Goal: Check status: Verify the current state of an ongoing process or item

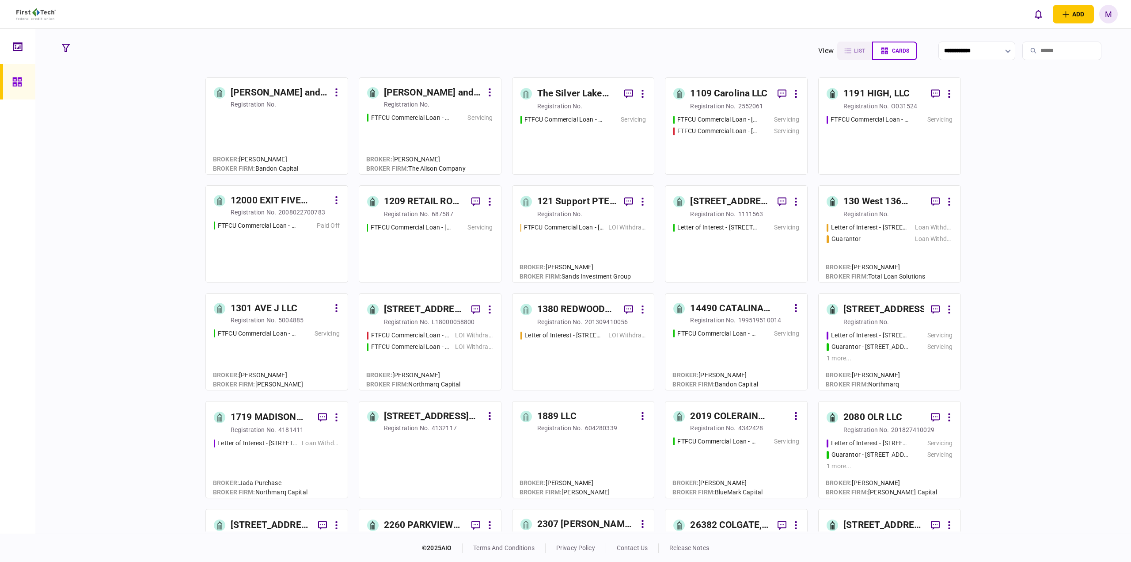
click at [1042, 50] on input "search" at bounding box center [1062, 51] width 79 height 19
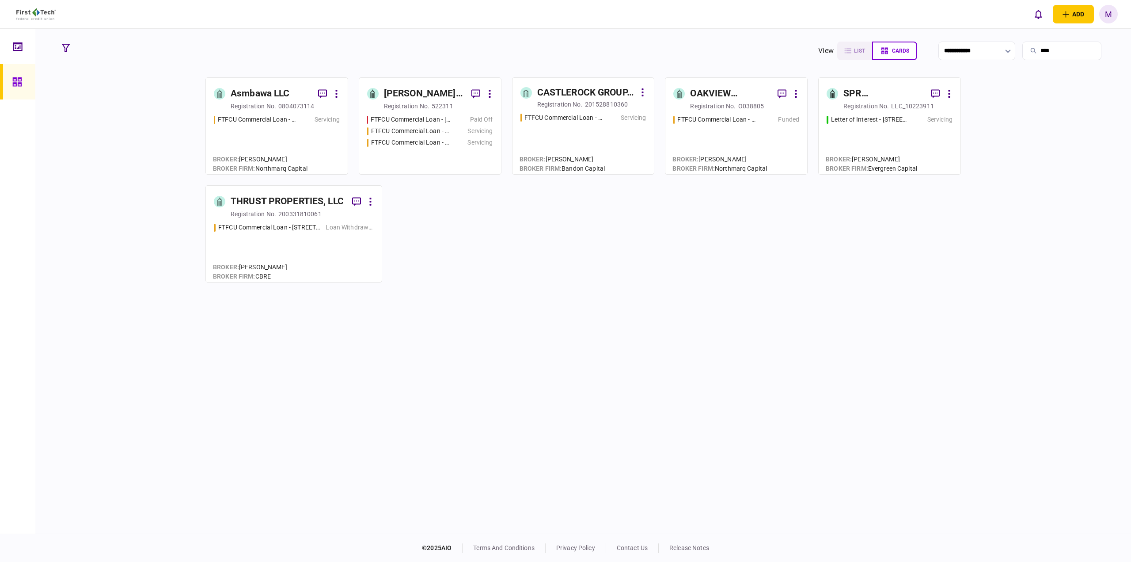
type input "****"
click at [446, 152] on div "FTFCU Commercial Loan - [STREET_ADDRESS][PERSON_NAME] Paid Off FTFCU Commercial…" at bounding box center [430, 140] width 126 height 51
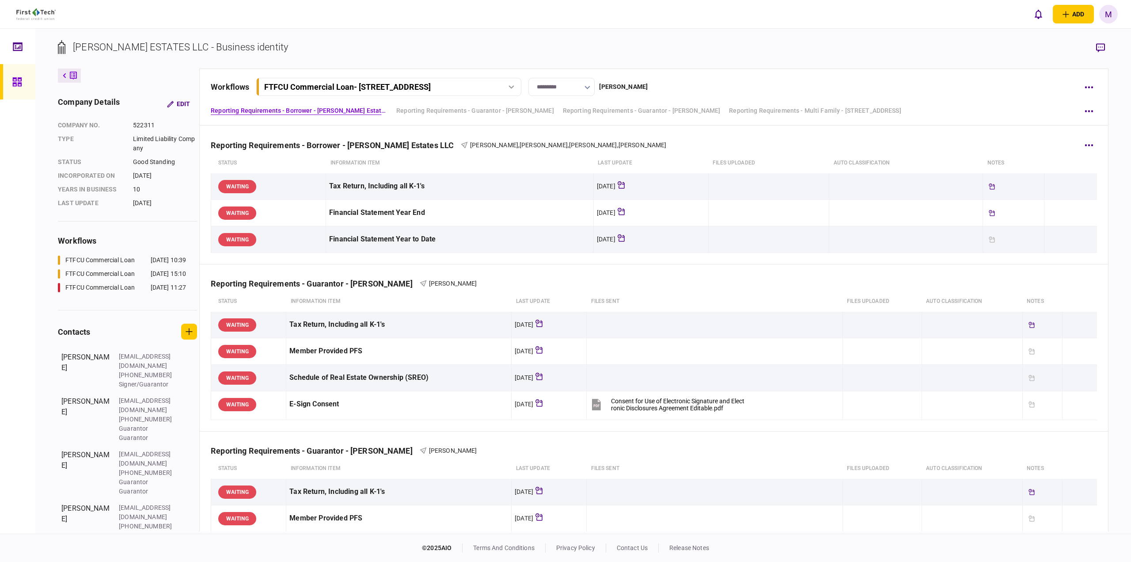
click at [696, 148] on div "Reporting Requirements - Borrower - [PERSON_NAME] Estates LLC [PERSON_NAME] , […" at bounding box center [654, 139] width 886 height 27
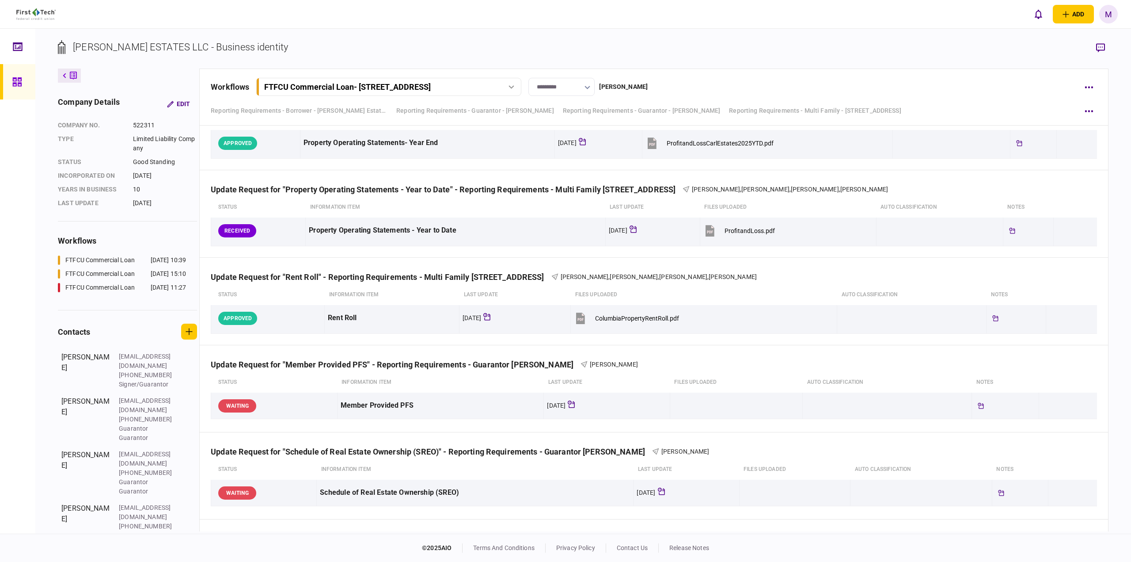
scroll to position [1184, 0]
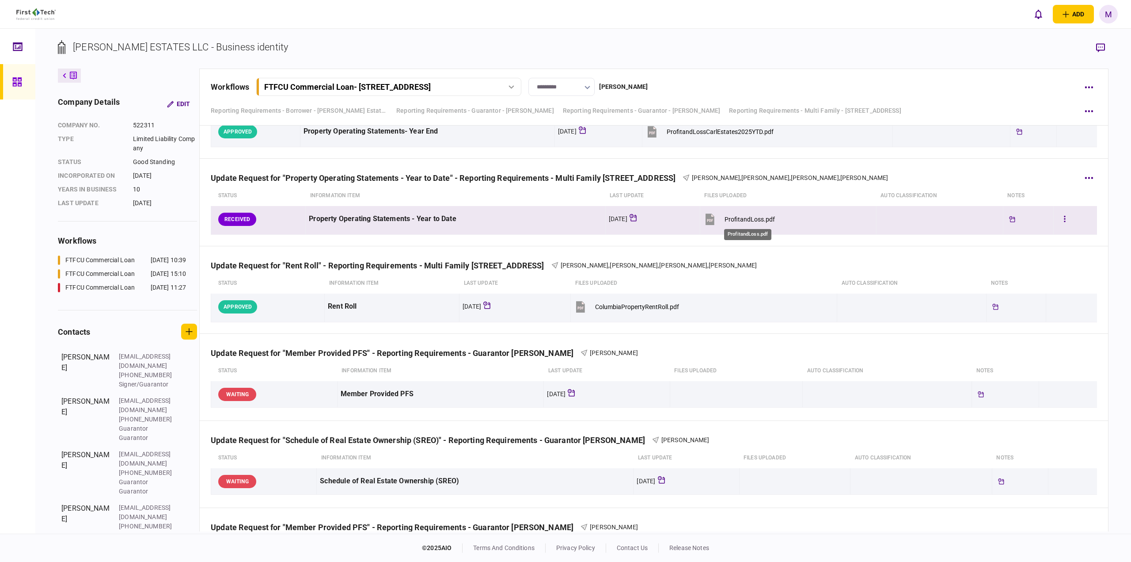
click at [753, 219] on div "ProfitandLoss.pdf" at bounding box center [750, 219] width 50 height 7
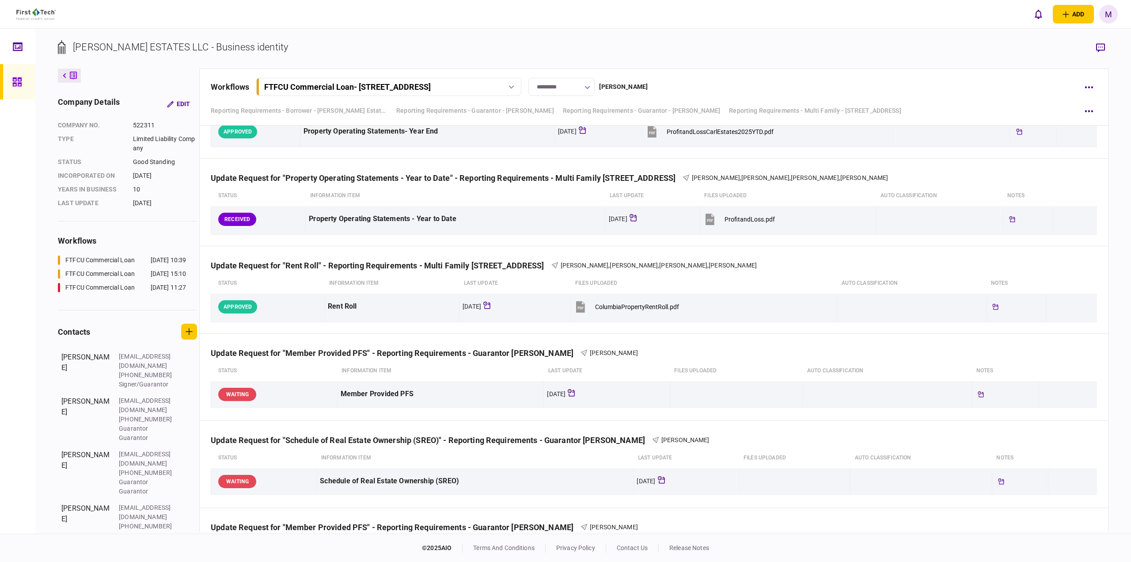
click at [898, 53] on section "[PERSON_NAME] ESTATES LLC - Business identity" at bounding box center [583, 54] width 1051 height 29
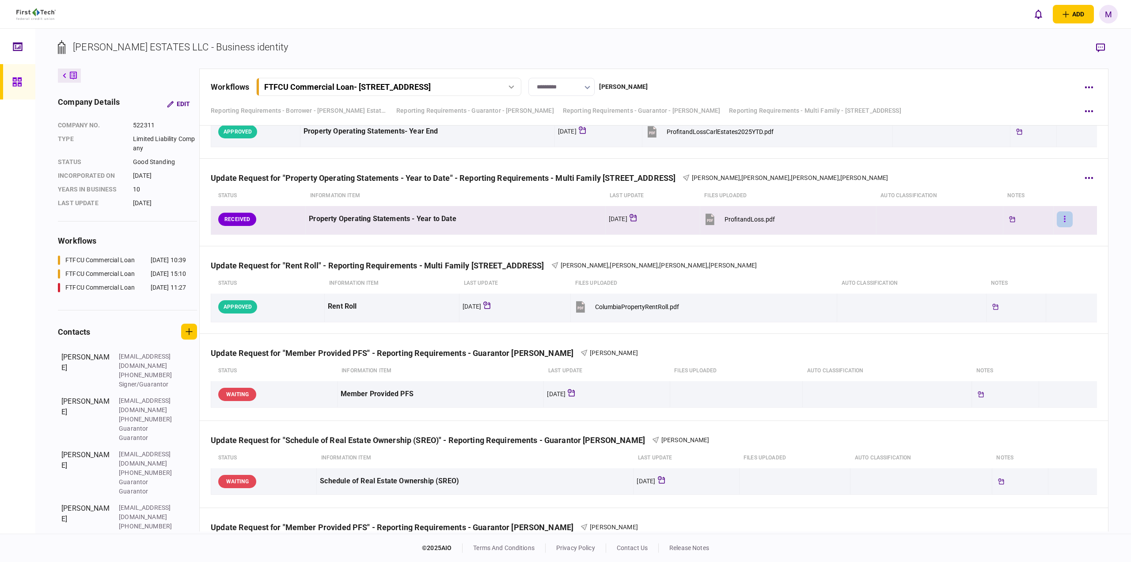
click at [1064, 216] on icon "button" at bounding box center [1065, 219] width 2 height 8
click at [1002, 239] on li "approve" at bounding box center [1002, 236] width 99 height 19
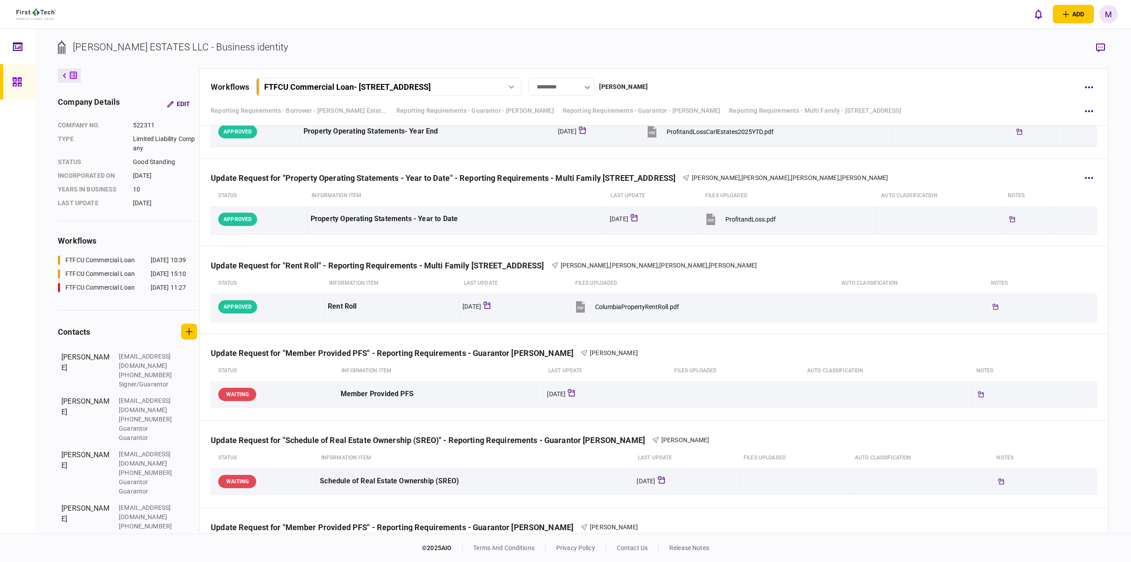
click at [935, 172] on div "Update Request for "Property Operating Statements - Year to Date" - Reporting R…" at bounding box center [654, 172] width 886 height 27
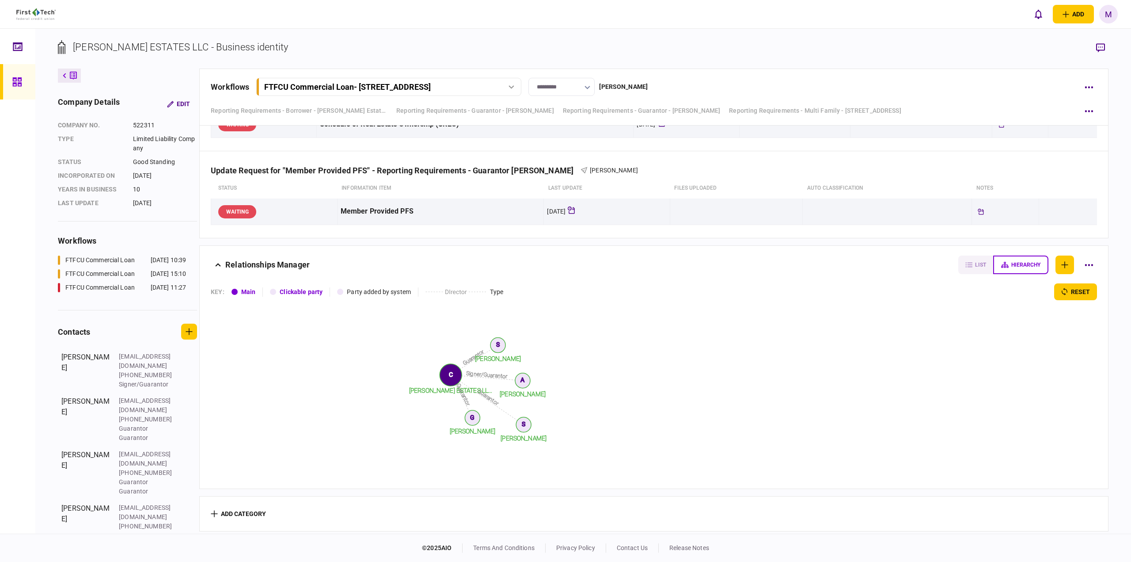
scroll to position [1544, 0]
click at [431, 90] on div "FTFCU Commercial Loan - [STREET_ADDRESS]" at bounding box center [347, 86] width 167 height 9
click at [398, 121] on div "FTFCU Commercial Loan - [STREET_ADDRESS]" at bounding box center [334, 123] width 128 height 9
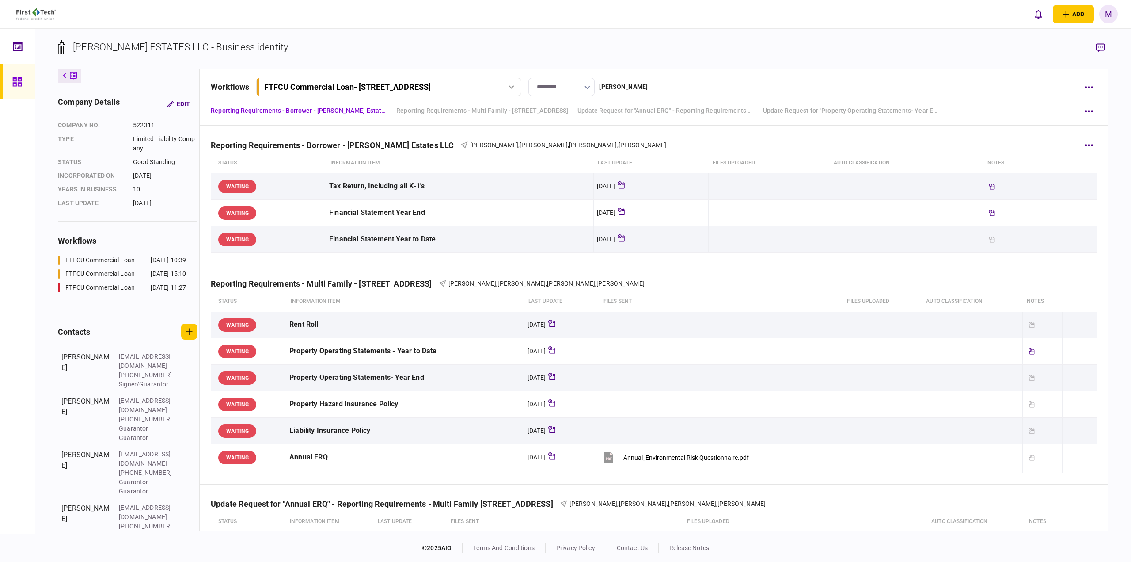
click at [793, 171] on th "Files uploaded" at bounding box center [768, 163] width 121 height 20
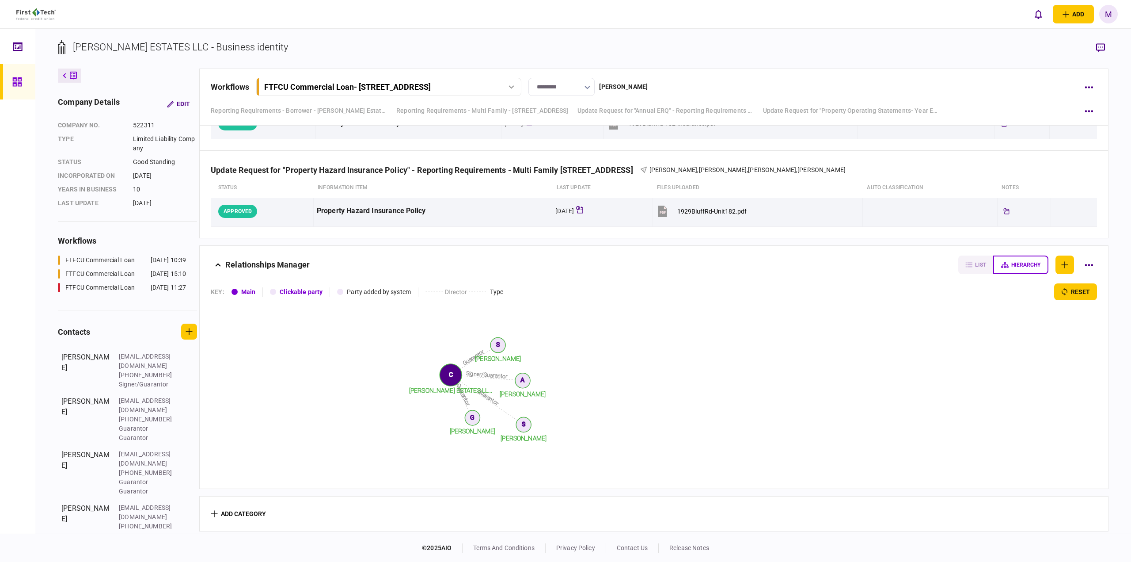
scroll to position [774, 0]
